Goal: Task Accomplishment & Management: Manage account settings

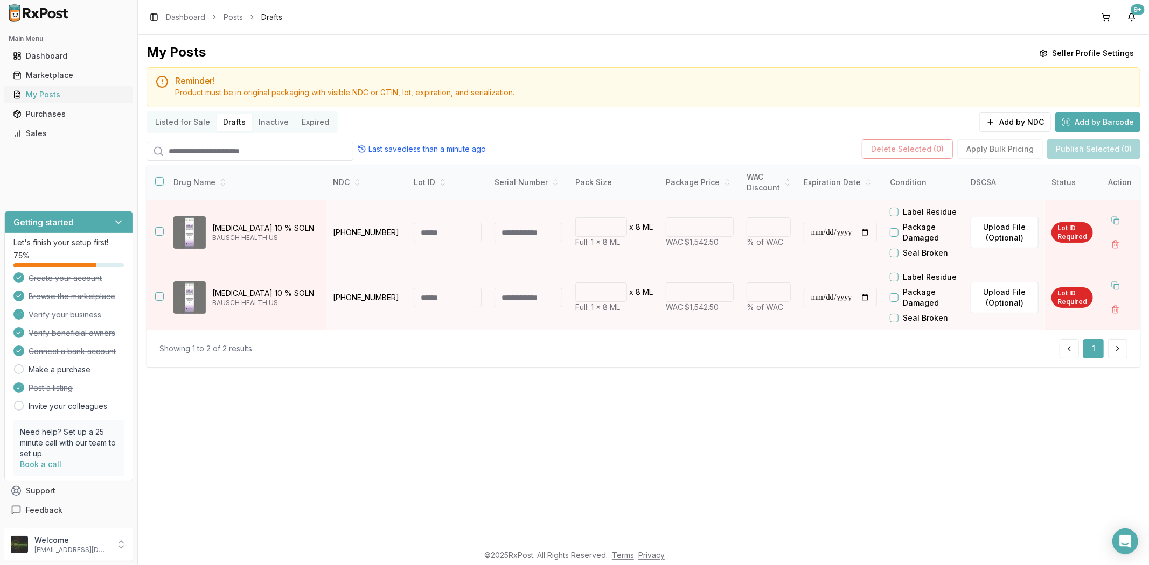
click at [79, 97] on div "My Posts" at bounding box center [68, 94] width 111 height 11
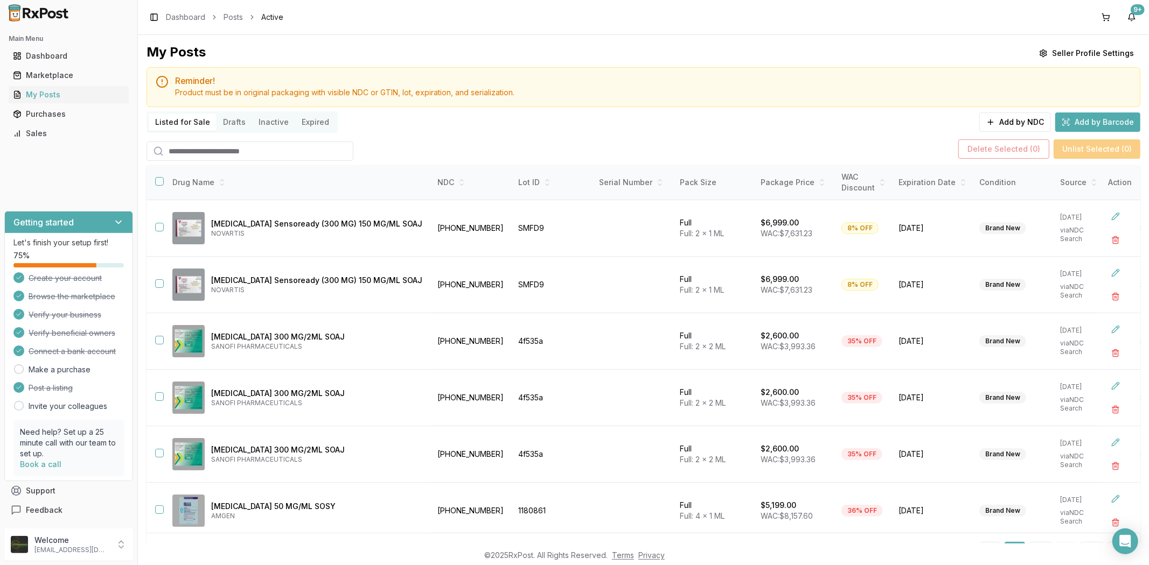
click at [252, 148] on input "search" at bounding box center [249, 151] width 207 height 19
type input "********"
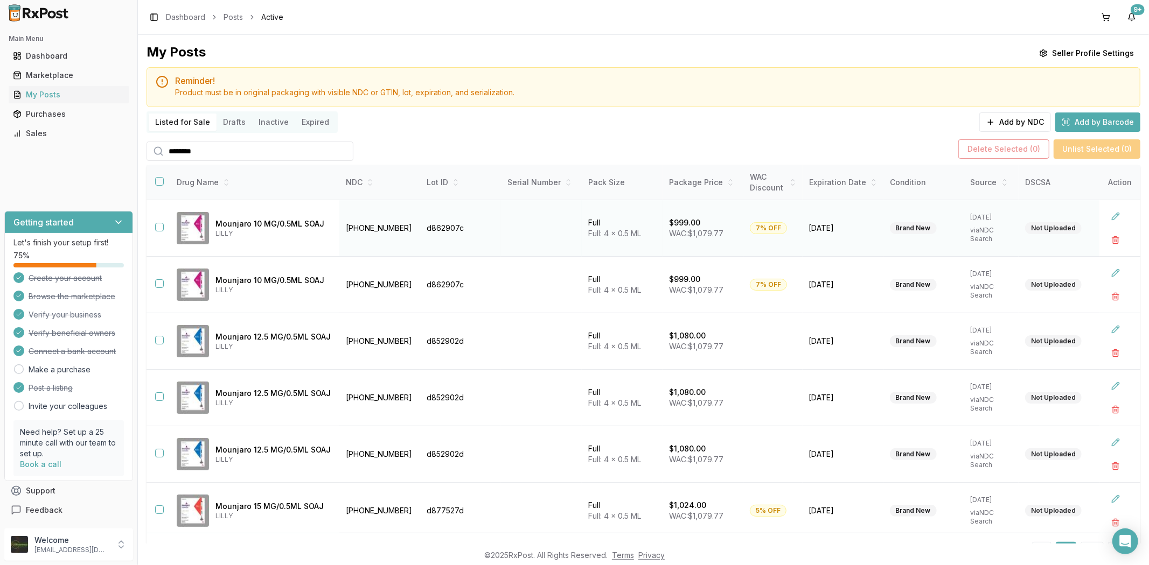
click at [158, 224] on button "button" at bounding box center [159, 227] width 9 height 9
click at [162, 286] on button "button" at bounding box center [159, 284] width 9 height 9
click at [162, 343] on button "button" at bounding box center [159, 340] width 9 height 9
click at [159, 394] on button "button" at bounding box center [159, 397] width 9 height 9
drag, startPoint x: 165, startPoint y: 447, endPoint x: 162, endPoint y: 452, distance: 6.3
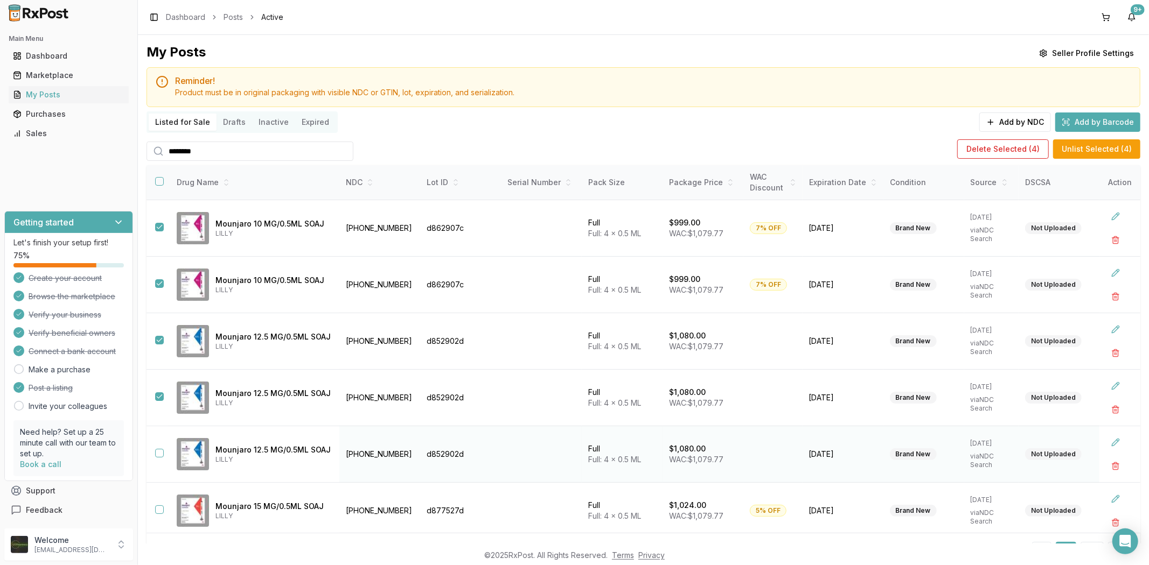
click at [164, 447] on td at bounding box center [157, 455] width 22 height 57
click at [162, 452] on button "button" at bounding box center [159, 453] width 9 height 9
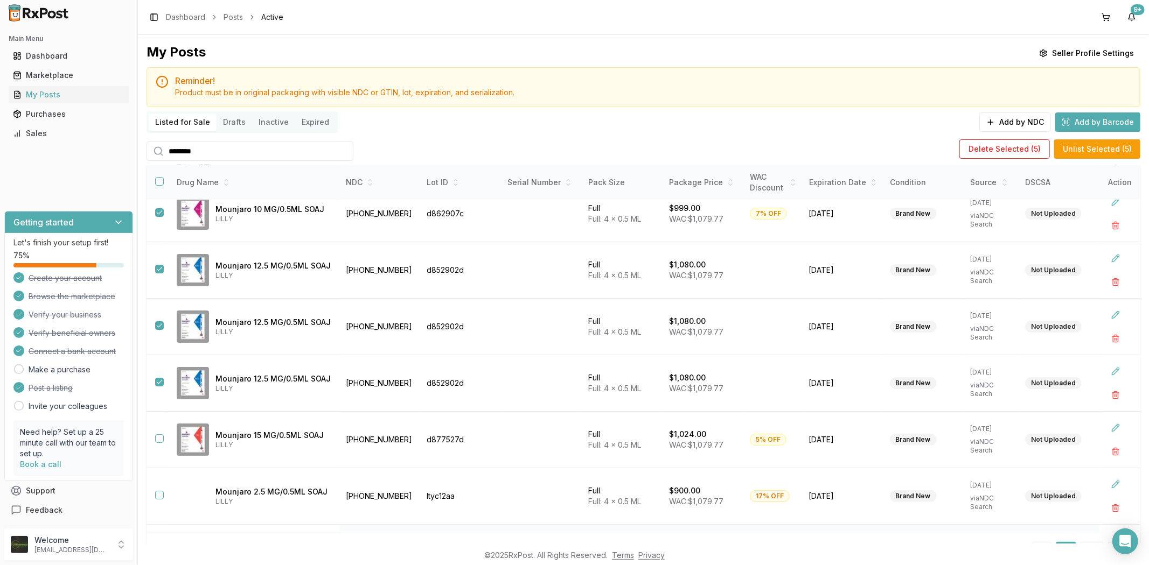
scroll to position [179, 0]
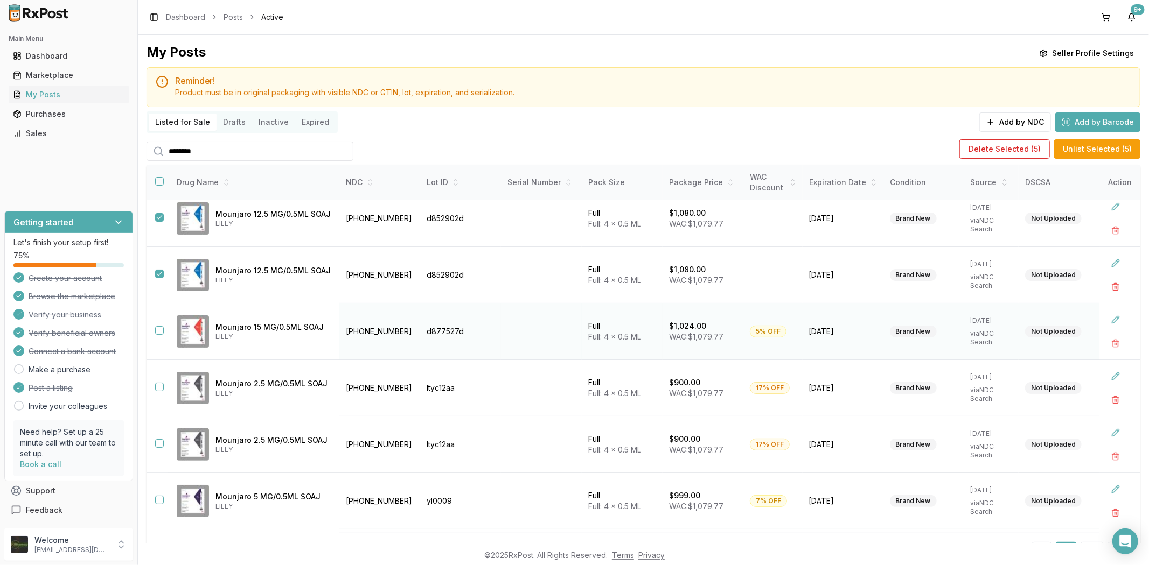
click at [158, 332] on button "button" at bounding box center [159, 330] width 9 height 9
click at [160, 387] on button "button" at bounding box center [159, 387] width 9 height 9
click at [159, 333] on button "button" at bounding box center [159, 330] width 9 height 9
click at [159, 276] on button "button" at bounding box center [159, 274] width 9 height 9
click at [156, 214] on button "button" at bounding box center [159, 217] width 9 height 9
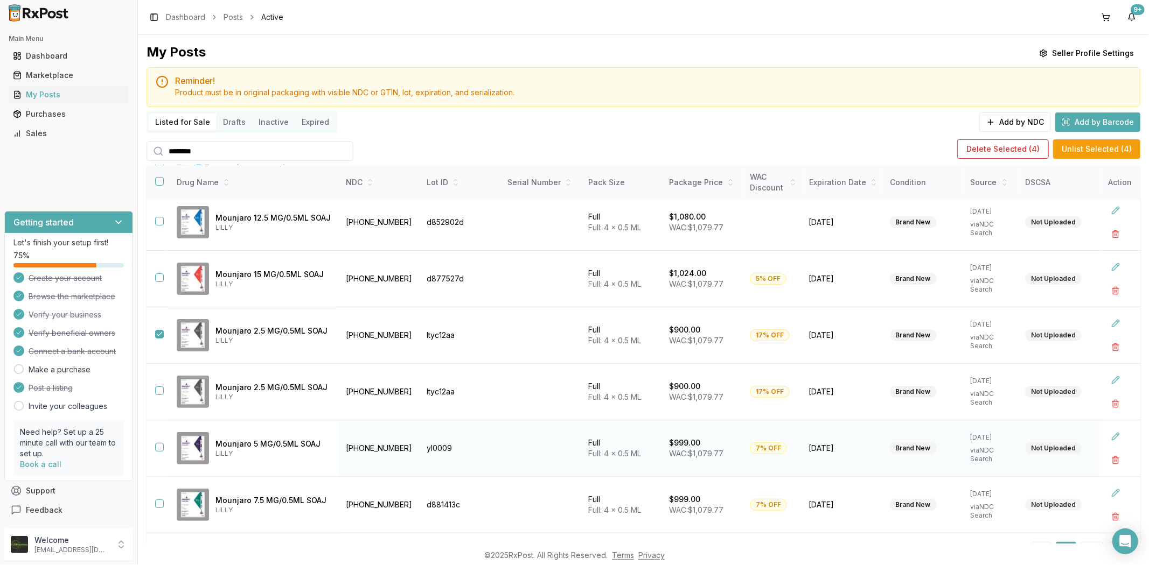
scroll to position [52, 0]
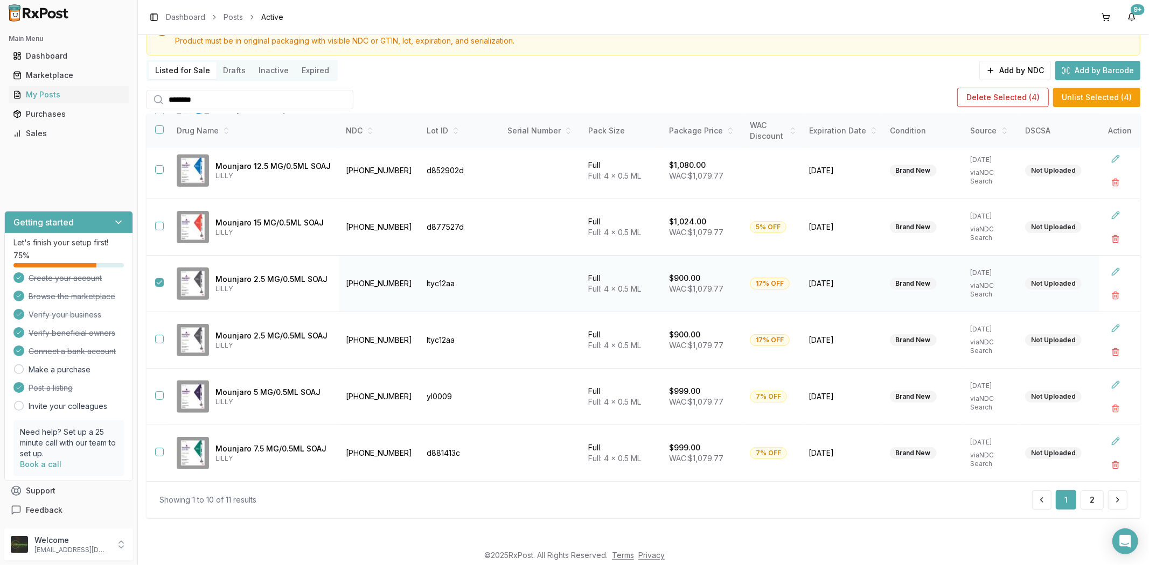
click at [160, 283] on button "button" at bounding box center [159, 282] width 9 height 9
click at [160, 451] on button "button" at bounding box center [159, 452] width 9 height 9
click at [1106, 464] on button "button" at bounding box center [1115, 465] width 19 height 19
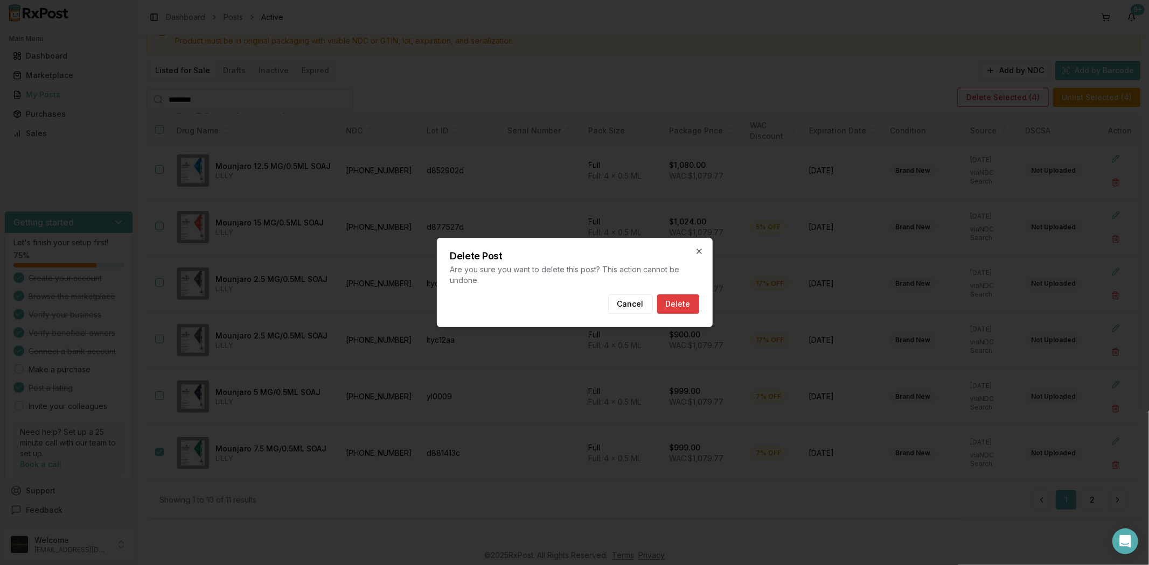
click at [691, 298] on button "Delete" at bounding box center [678, 304] width 42 height 19
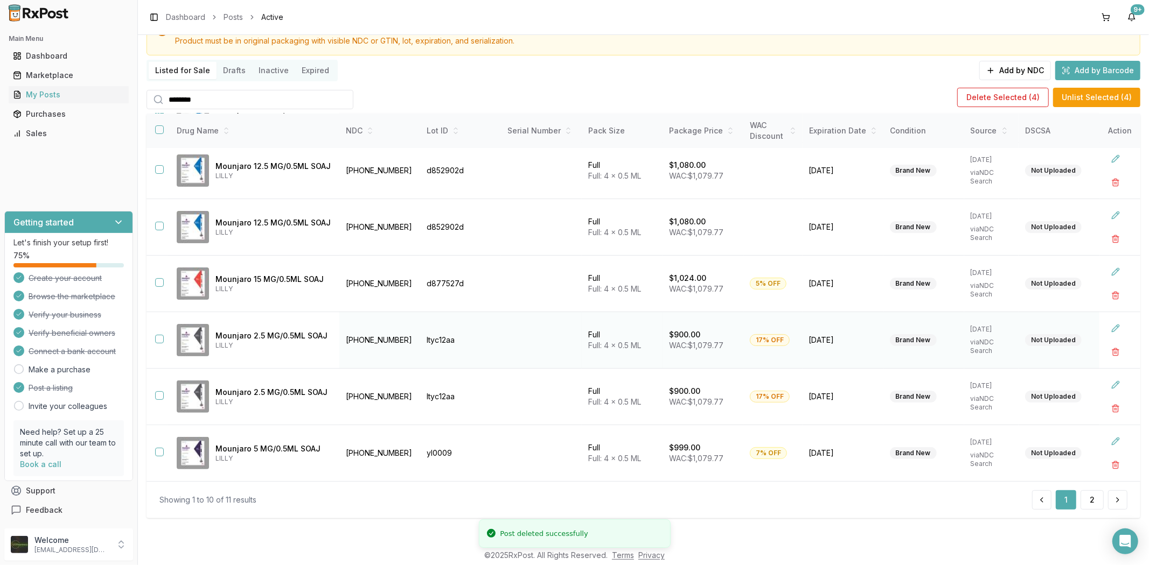
scroll to position [176, 0]
click at [1106, 465] on button "button" at bounding box center [1115, 465] width 19 height 19
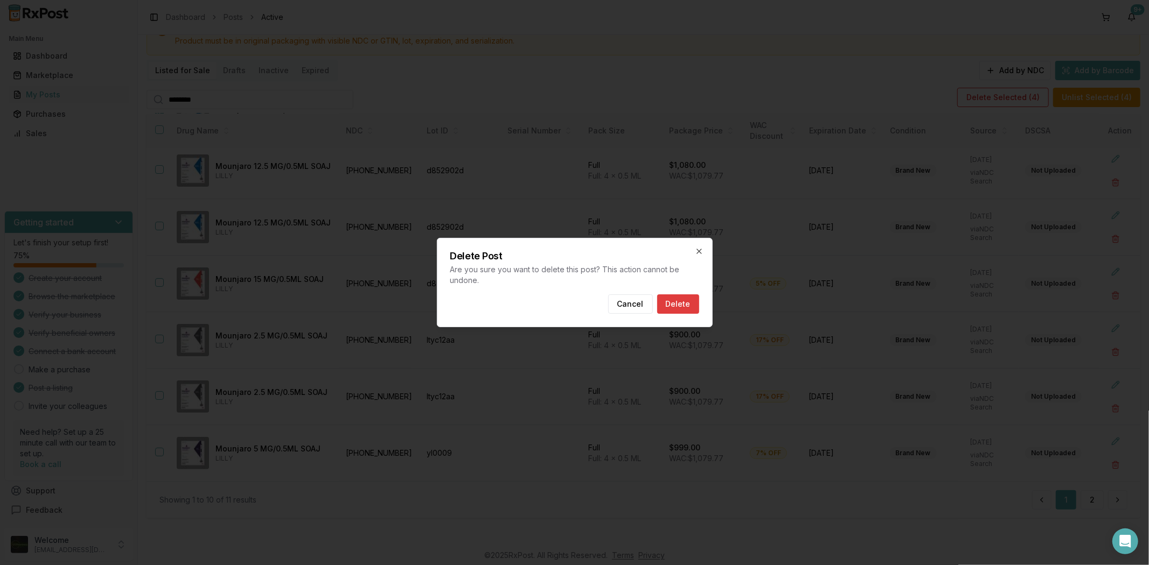
click at [678, 304] on button "Delete" at bounding box center [678, 304] width 42 height 19
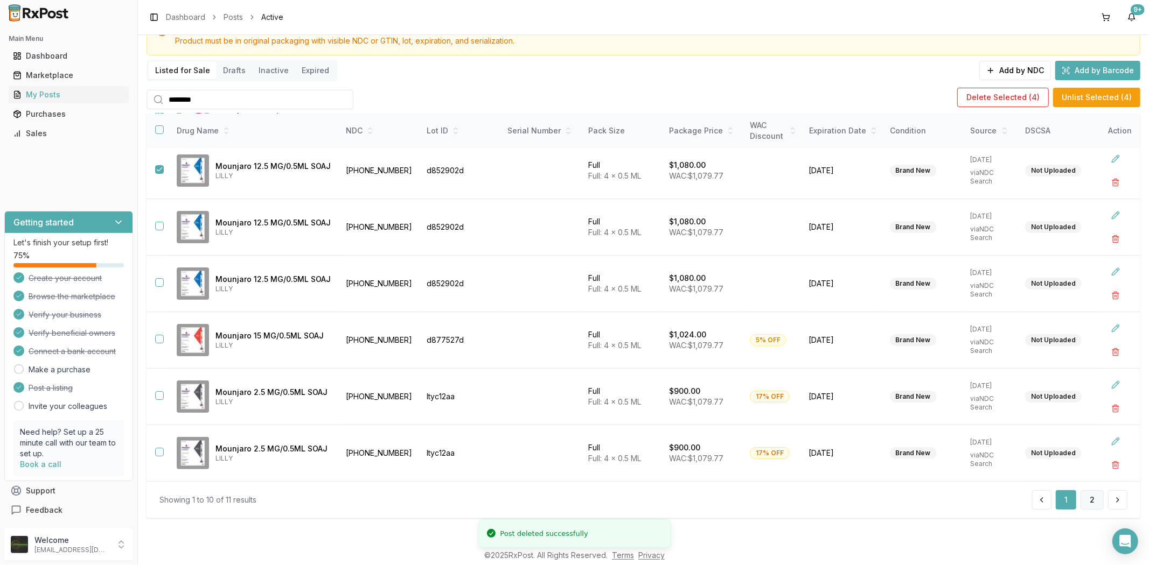
click at [1090, 495] on button "2" at bounding box center [1091, 500] width 23 height 19
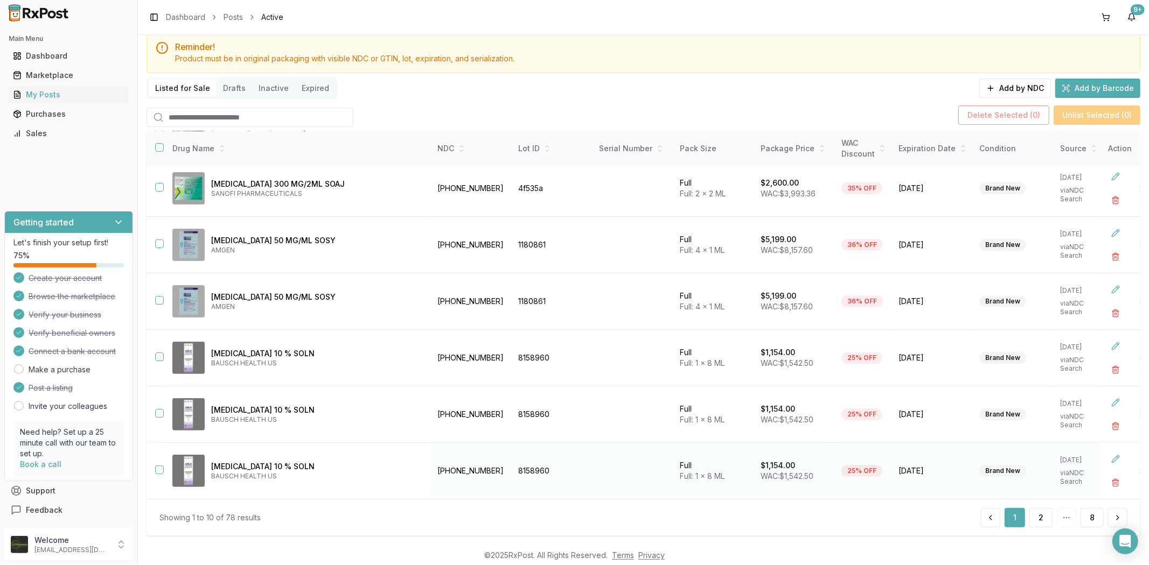
scroll to position [52, 0]
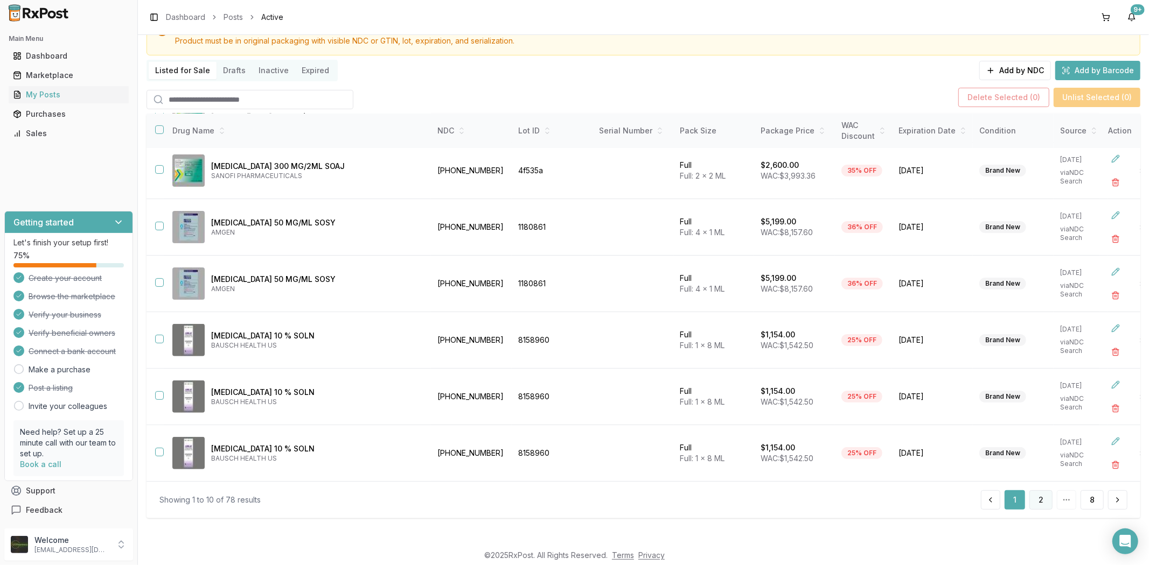
click at [1040, 497] on button "2" at bounding box center [1040, 500] width 23 height 19
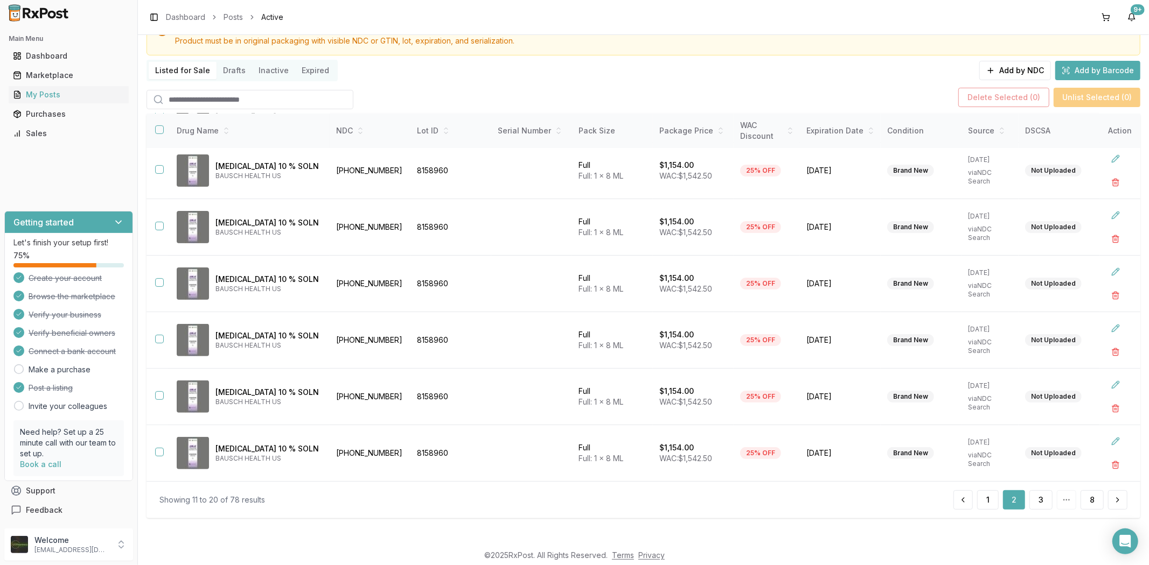
click at [284, 100] on input "search" at bounding box center [249, 99] width 207 height 19
type input "********"
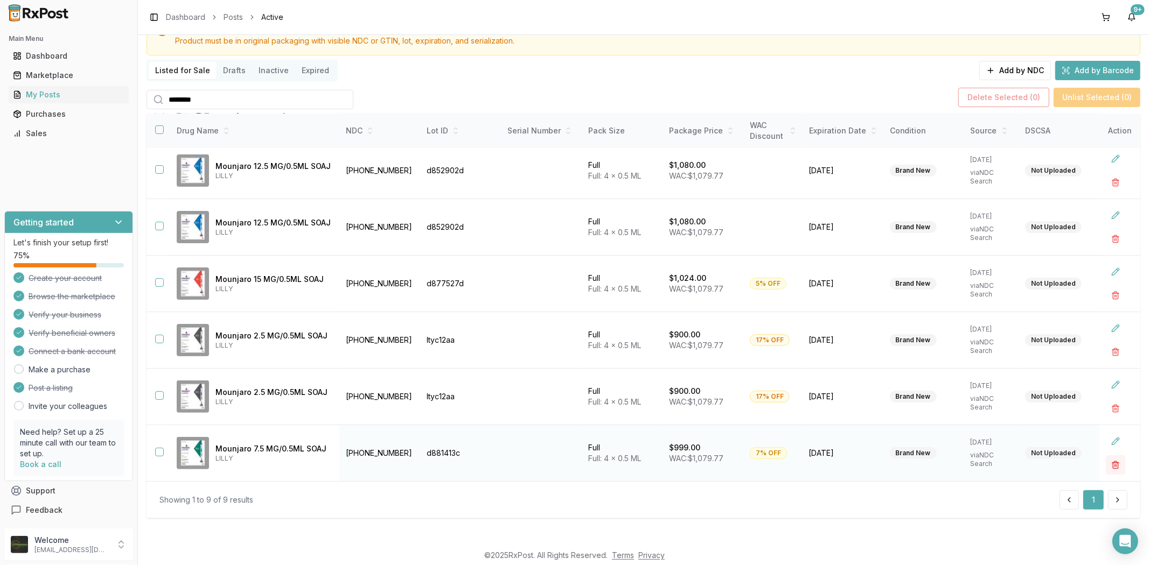
click at [1112, 462] on button "button" at bounding box center [1115, 465] width 19 height 19
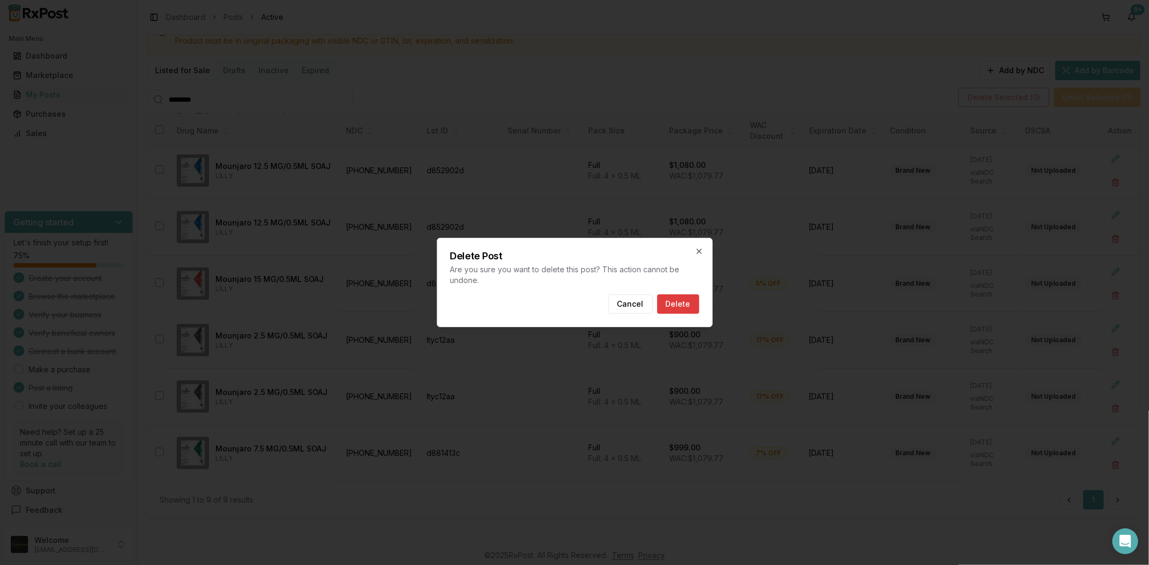
click at [677, 302] on button "Delete" at bounding box center [678, 304] width 42 height 19
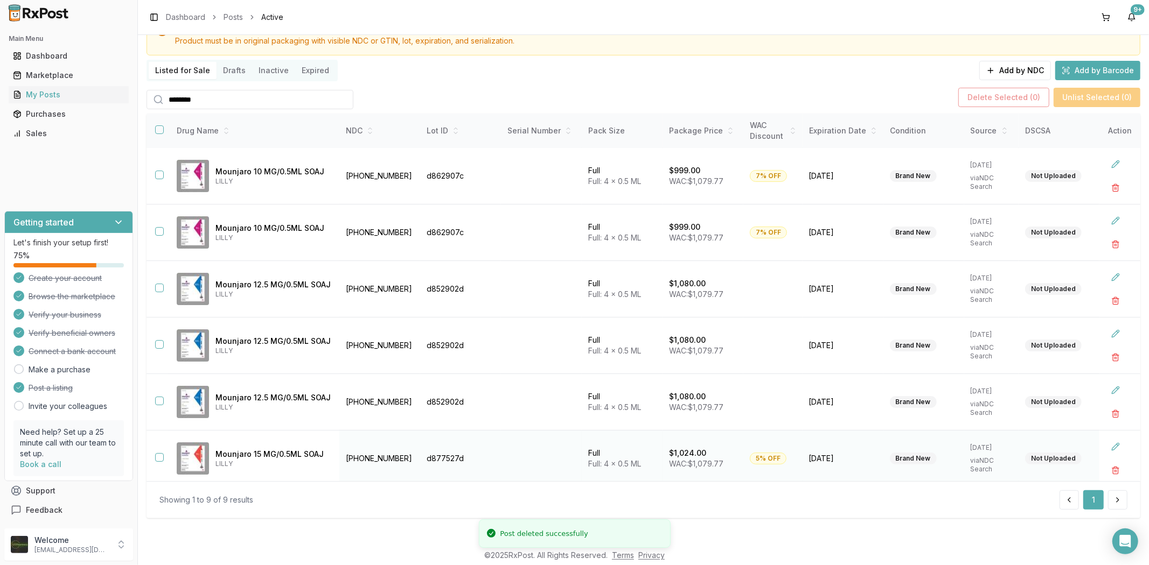
scroll to position [0, 0]
click at [1106, 192] on button "button" at bounding box center [1115, 188] width 19 height 19
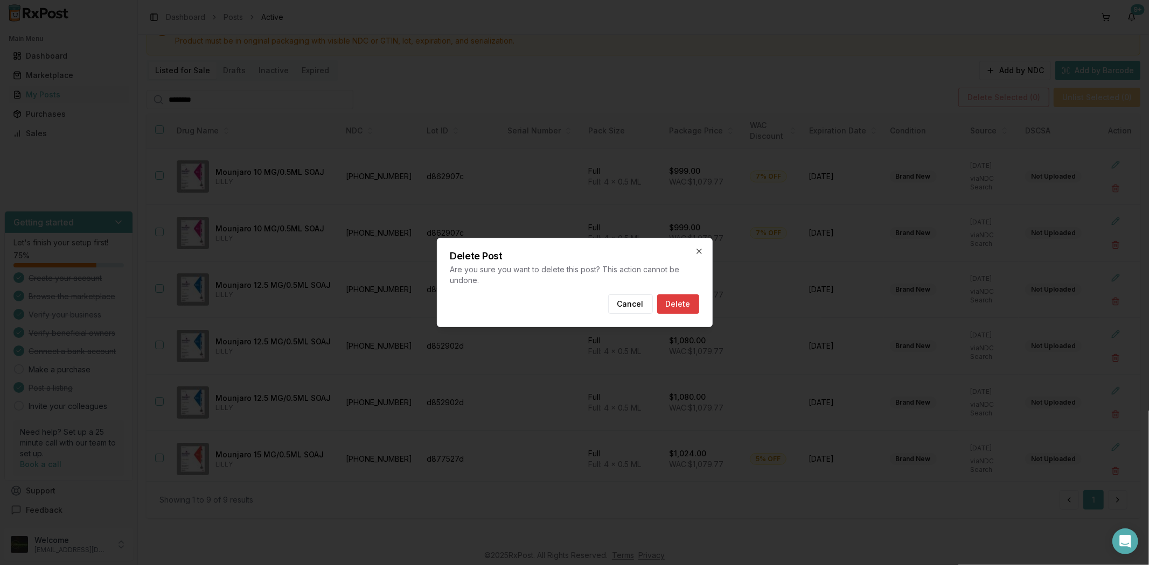
click at [668, 306] on button "Delete" at bounding box center [678, 304] width 42 height 19
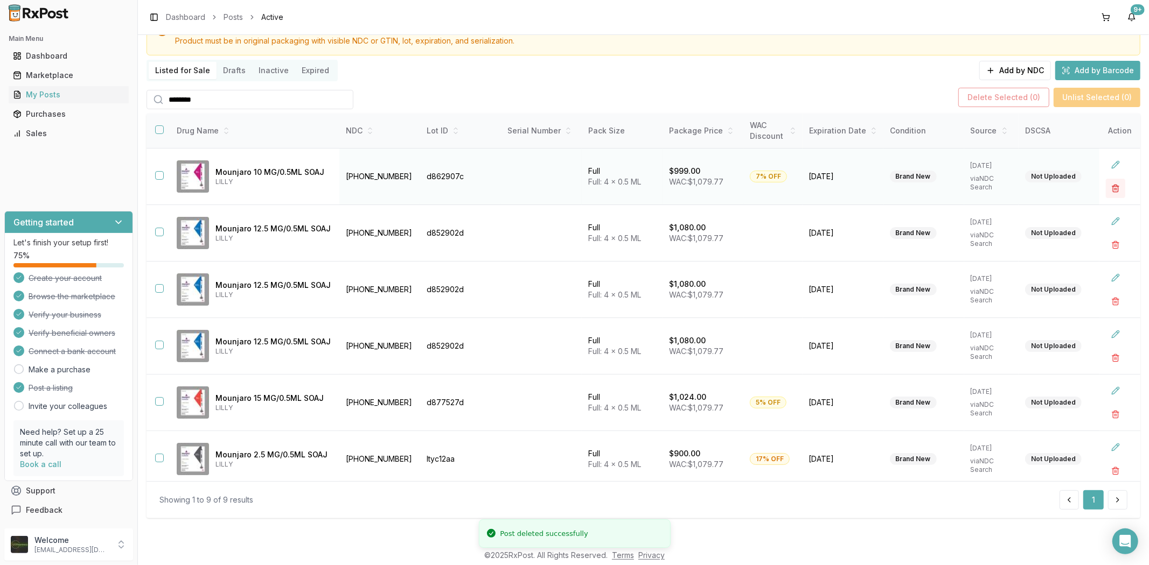
click at [1107, 184] on button "button" at bounding box center [1115, 188] width 19 height 19
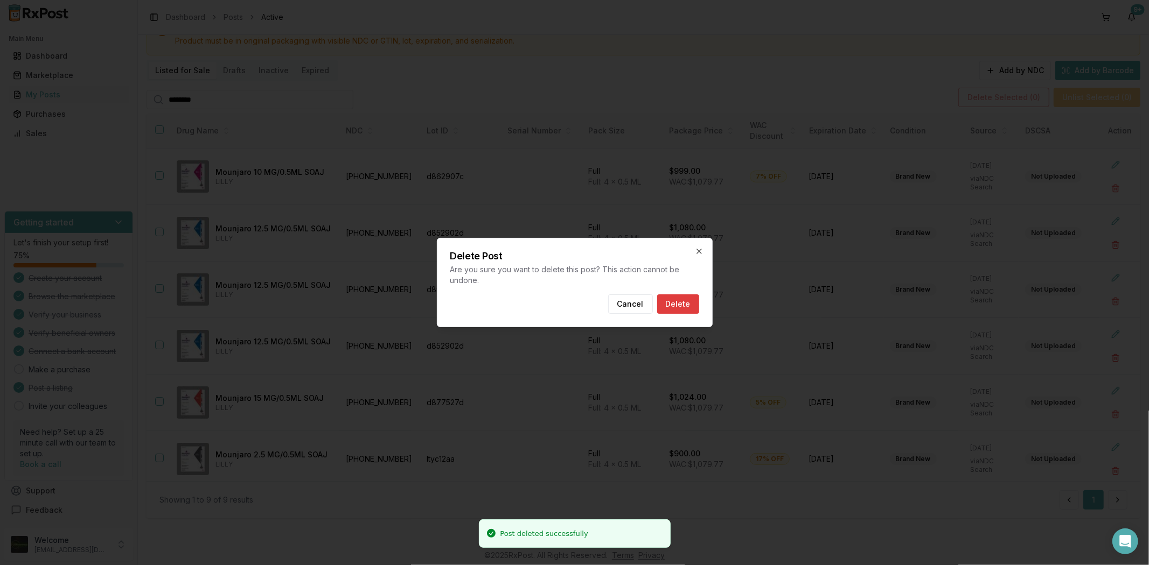
click at [686, 304] on button "Delete" at bounding box center [678, 304] width 42 height 19
